Goal: Task Accomplishment & Management: Manage account settings

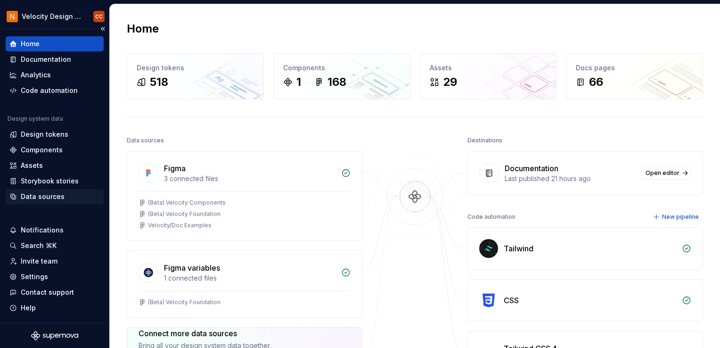
click at [38, 196] on div "Data sources" at bounding box center [43, 196] width 44 height 9
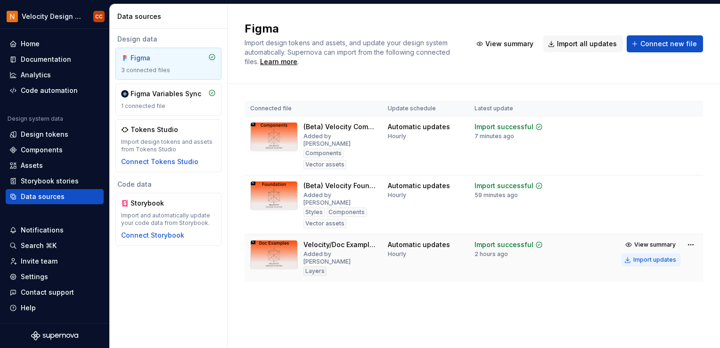
click at [658, 256] on div "Import updates" at bounding box center [654, 260] width 43 height 8
click at [51, 58] on div "Documentation" at bounding box center [46, 59] width 50 height 9
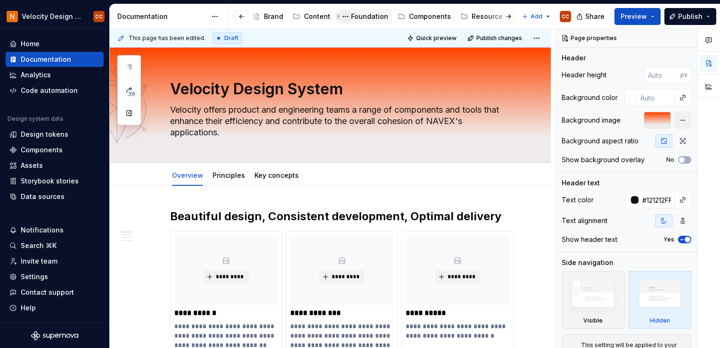
scroll to position [0, 155]
click at [509, 17] on button "button" at bounding box center [508, 16] width 13 height 13
click at [509, 17] on div "Patterns" at bounding box center [516, 16] width 28 height 9
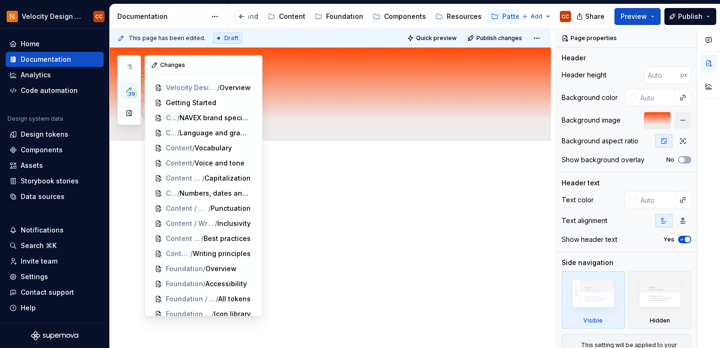
click at [126, 87] on icon "button" at bounding box center [129, 90] width 8 height 8
click at [128, 114] on button "button" at bounding box center [129, 113] width 17 height 17
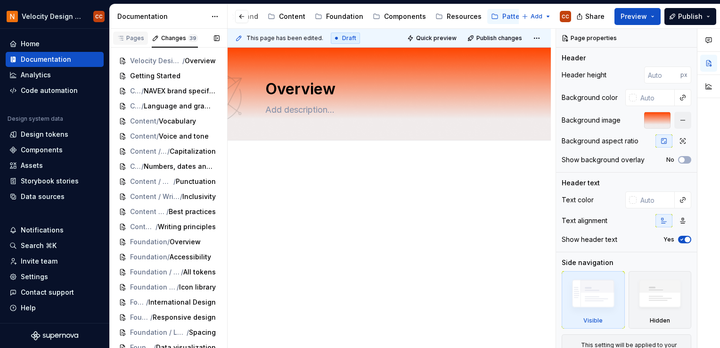
click at [138, 39] on div "Pages" at bounding box center [130, 38] width 27 height 8
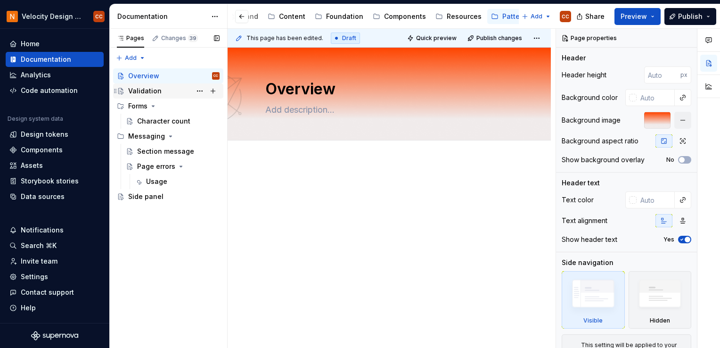
click at [146, 90] on div "Validation" at bounding box center [144, 90] width 33 height 9
click at [180, 120] on div "Character count" at bounding box center [163, 120] width 53 height 9
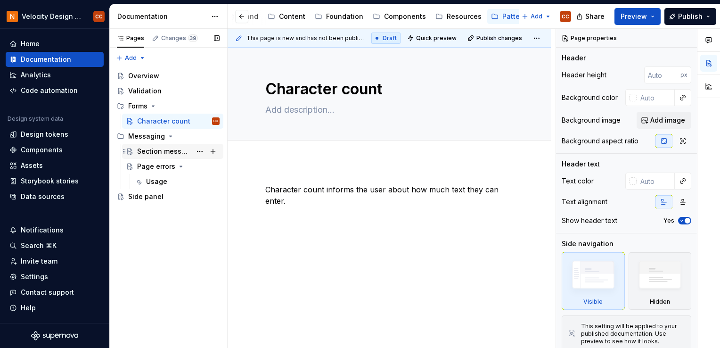
click at [156, 153] on div "Section message" at bounding box center [164, 151] width 54 height 9
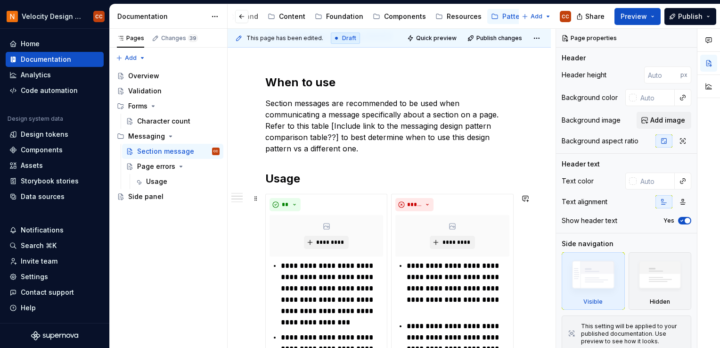
scroll to position [214, 0]
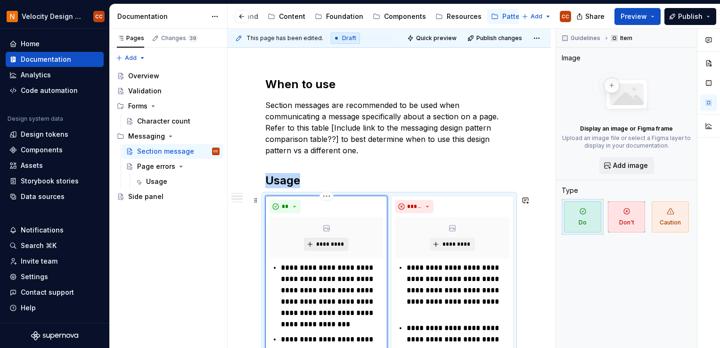
click at [327, 243] on span "*********" at bounding box center [330, 244] width 29 height 8
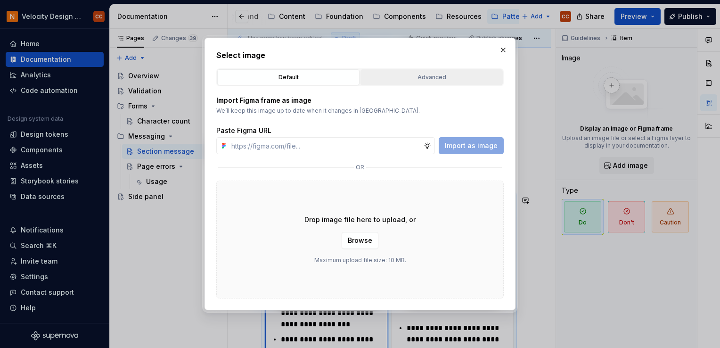
click at [413, 74] on div "Advanced" at bounding box center [432, 77] width 136 height 9
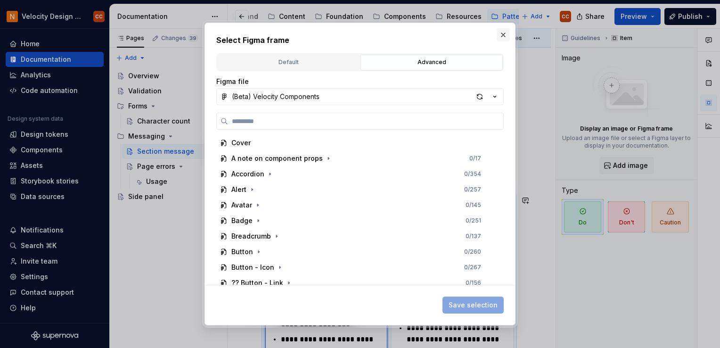
click at [506, 33] on button "button" at bounding box center [503, 34] width 13 height 13
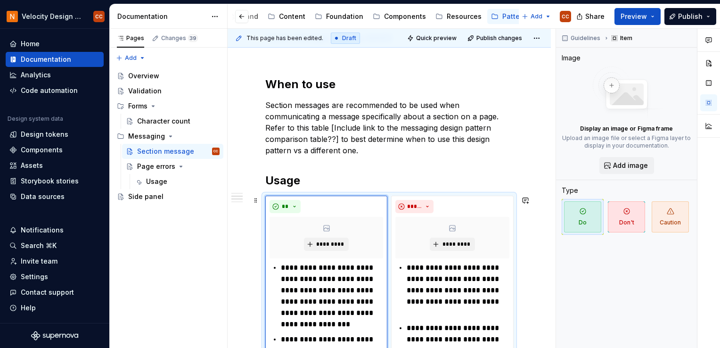
type textarea "*"
click at [47, 196] on div "Data sources" at bounding box center [43, 196] width 44 height 9
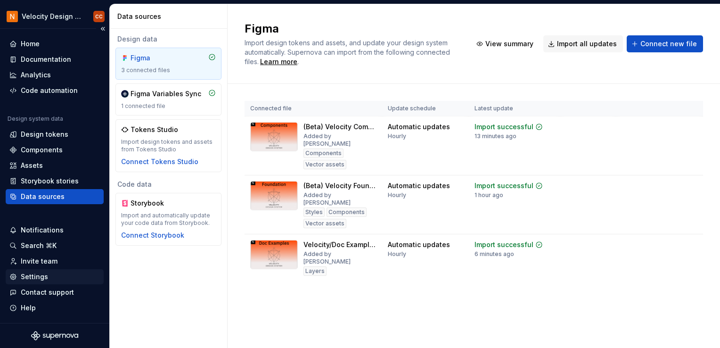
click at [36, 278] on div "Settings" at bounding box center [34, 276] width 27 height 9
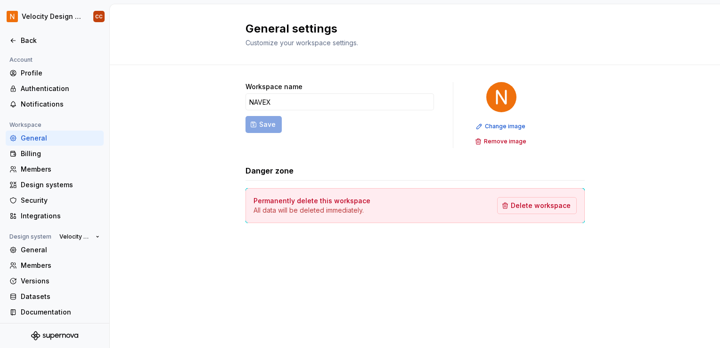
scroll to position [2, 0]
click at [37, 248] on div "General" at bounding box center [60, 247] width 79 height 9
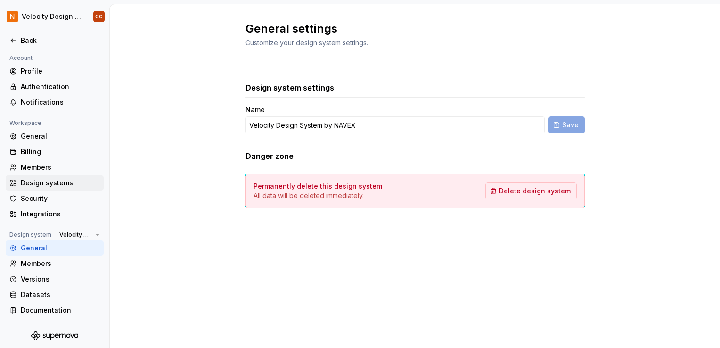
click at [57, 181] on div "Design systems" at bounding box center [60, 182] width 79 height 9
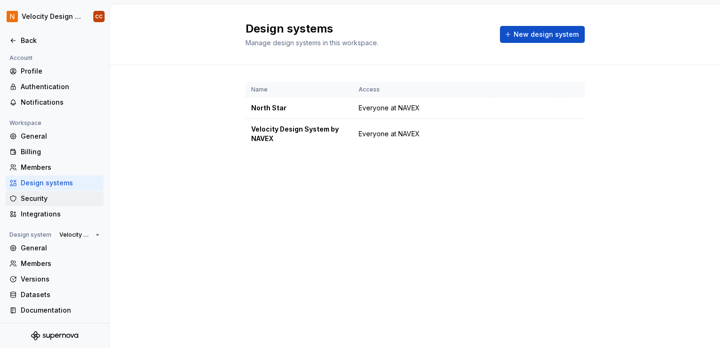
click at [43, 198] on div "Security" at bounding box center [60, 198] width 79 height 9
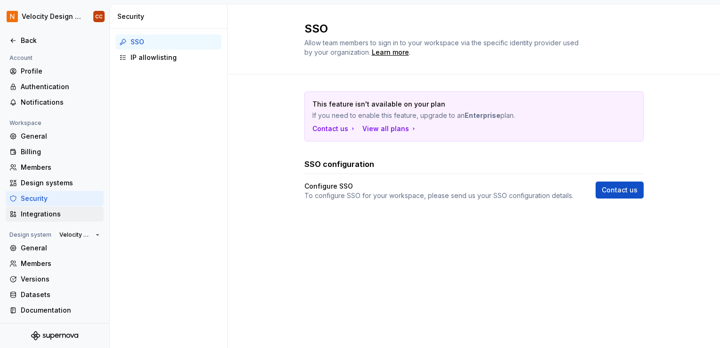
click at [51, 214] on div "Integrations" at bounding box center [60, 213] width 79 height 9
